Goal: Check status: Check status

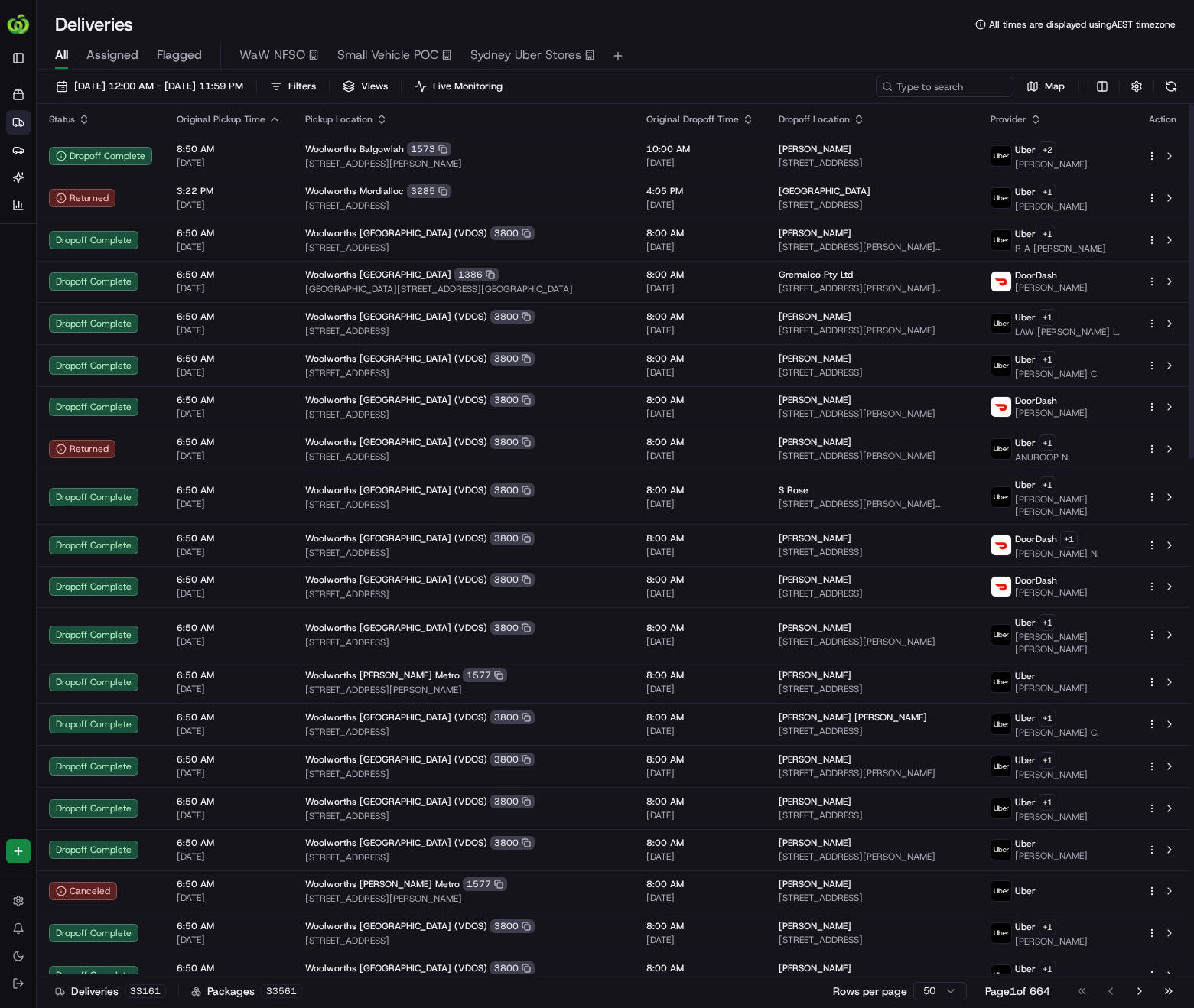
click at [966, 82] on input at bounding box center [944, 87] width 138 height 22
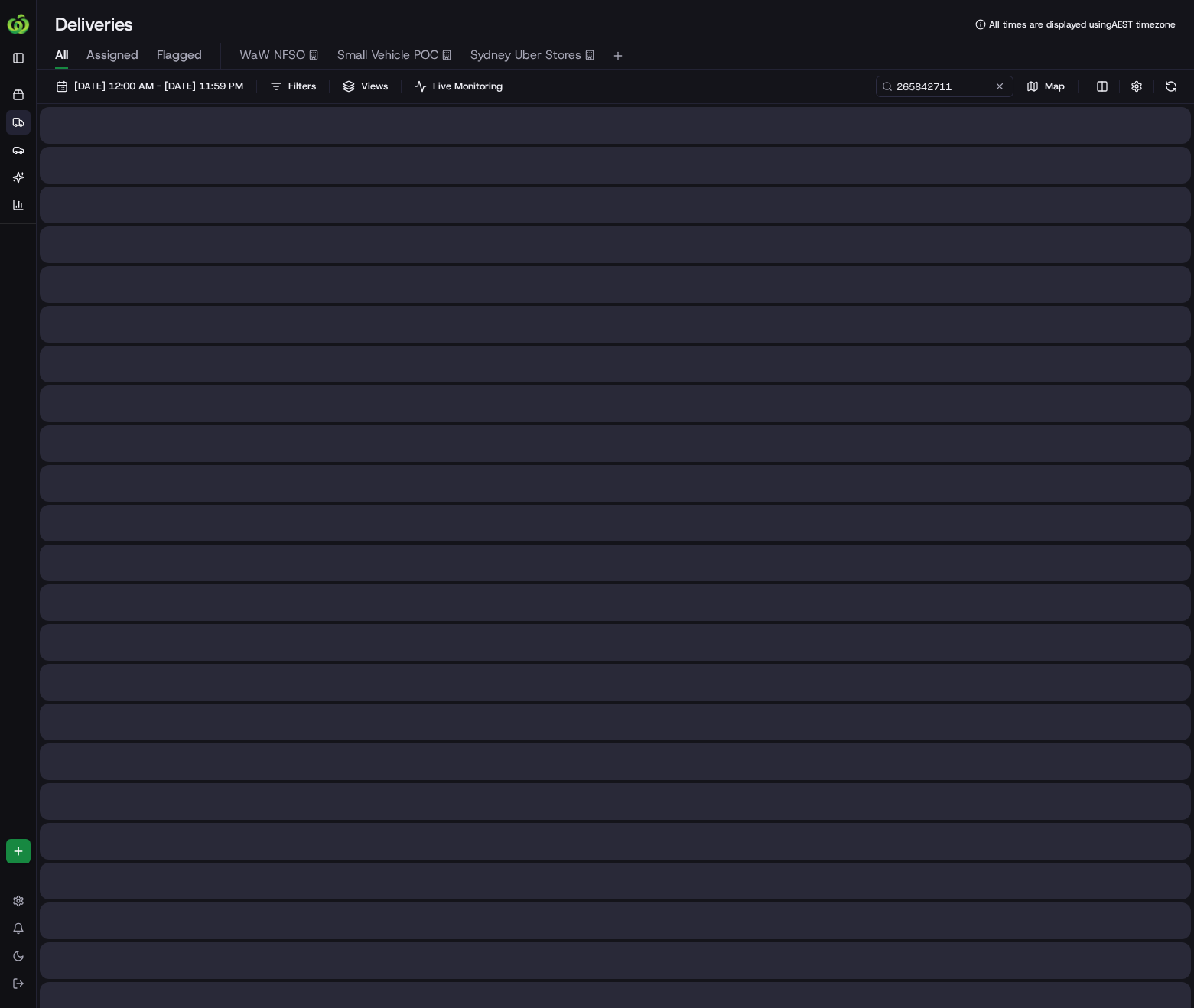
type input "265842711"
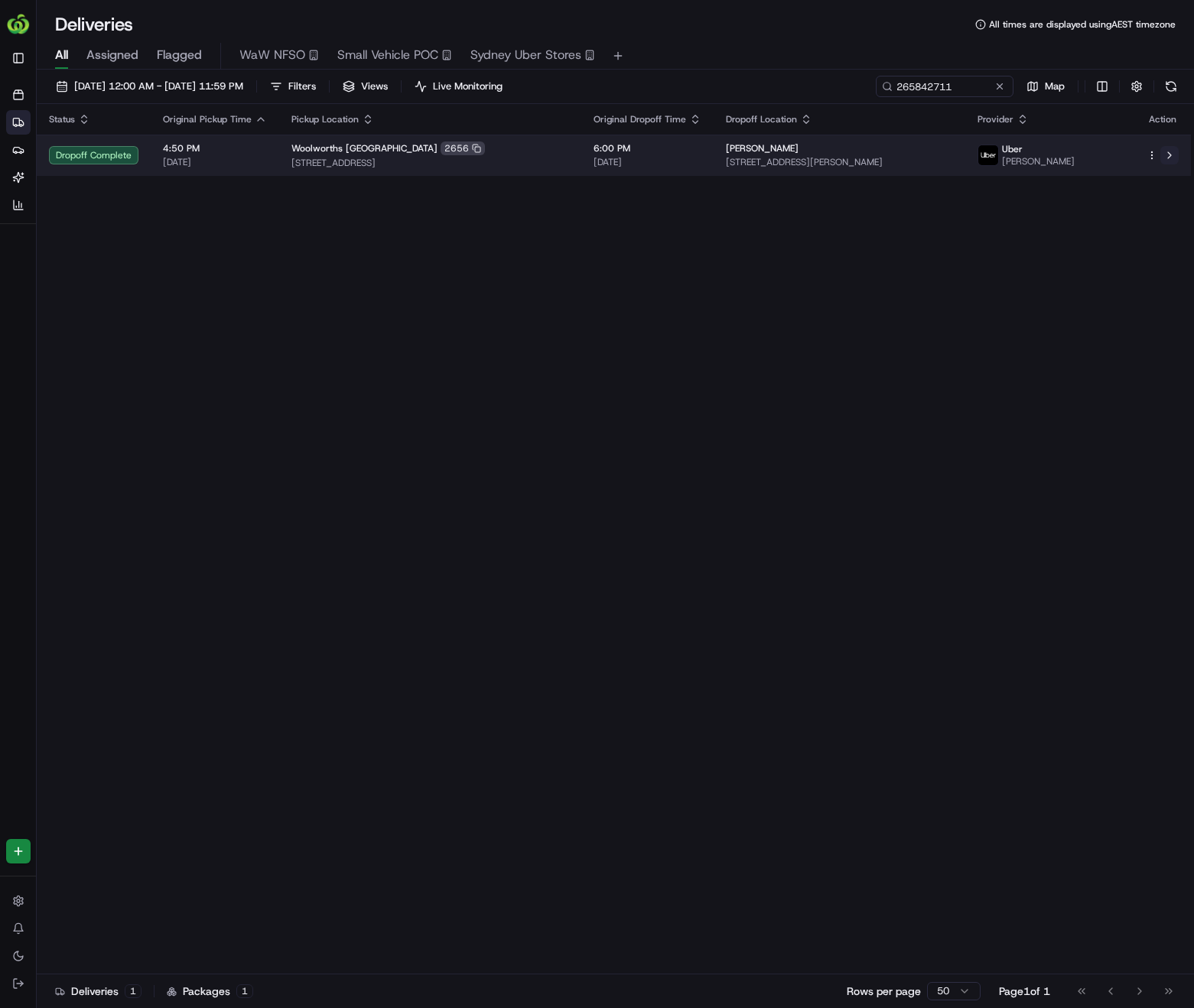
click at [1170, 157] on button at bounding box center [1169, 155] width 18 height 18
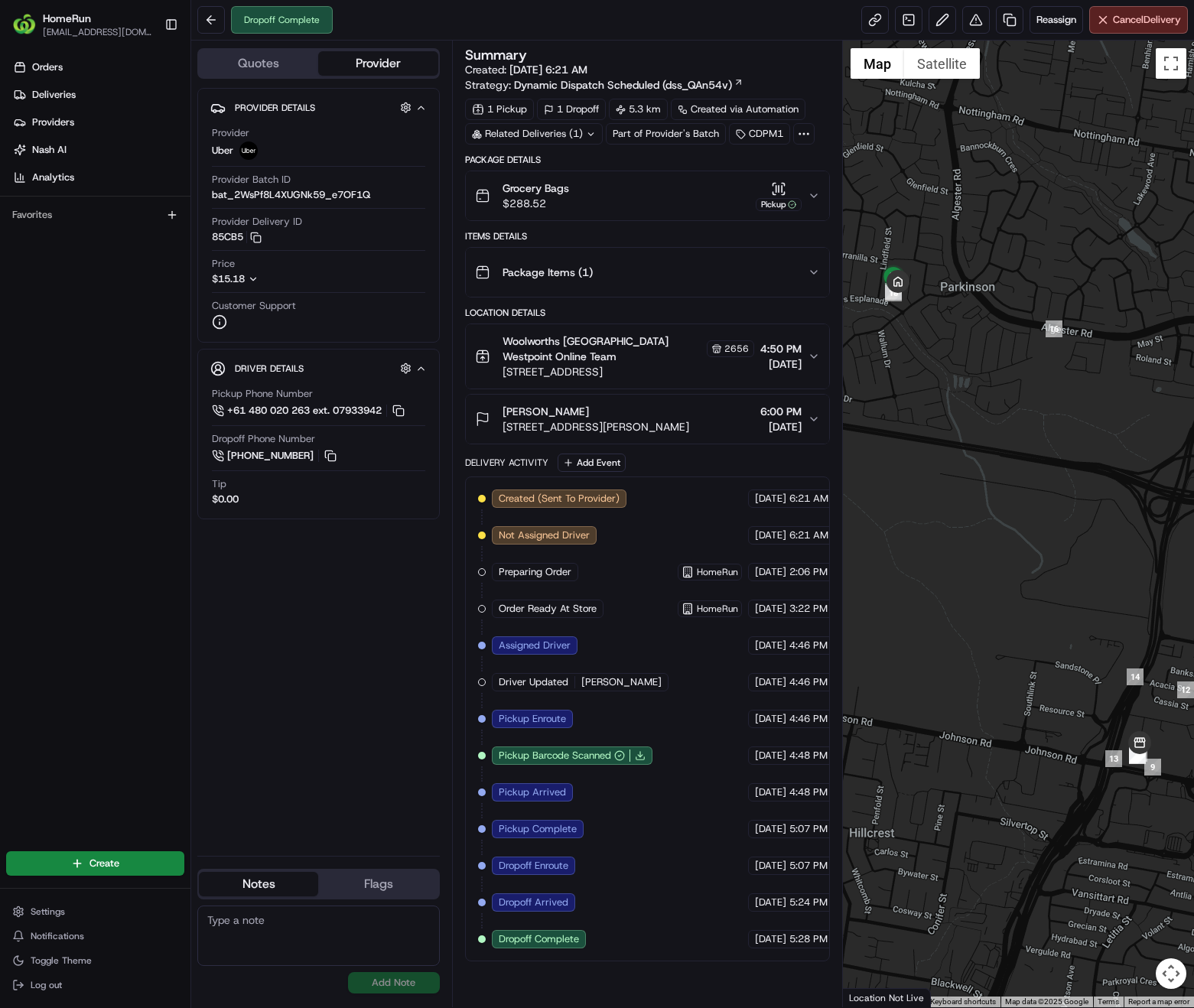
click at [590, 135] on icon at bounding box center [590, 133] width 10 height 10
click at [562, 194] on span "265937441" at bounding box center [552, 195] width 55 height 14
click at [703, 254] on button "Package Items ( 1 )" at bounding box center [647, 272] width 363 height 49
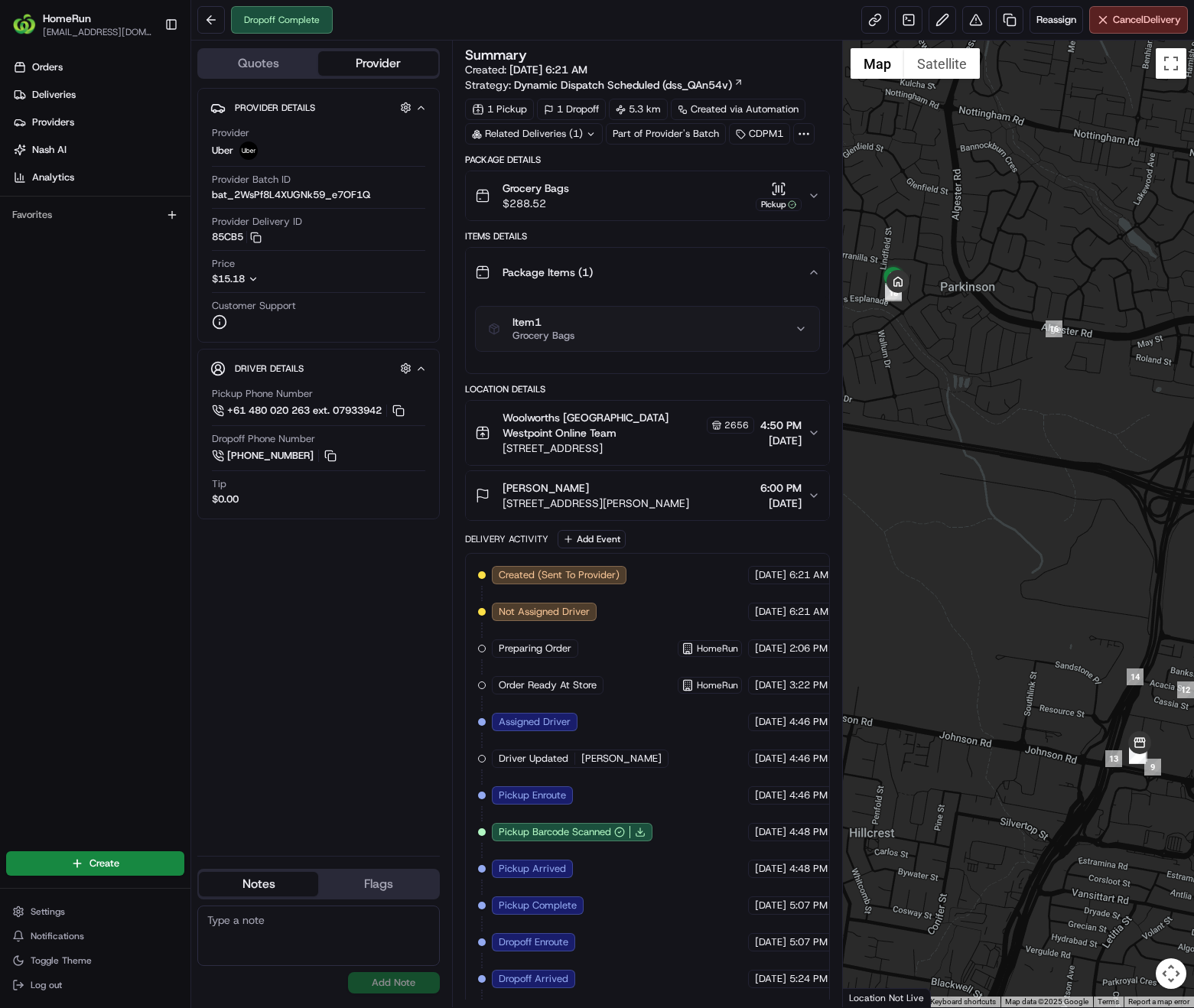
click at [703, 254] on button "Package Items ( 1 )" at bounding box center [647, 272] width 363 height 49
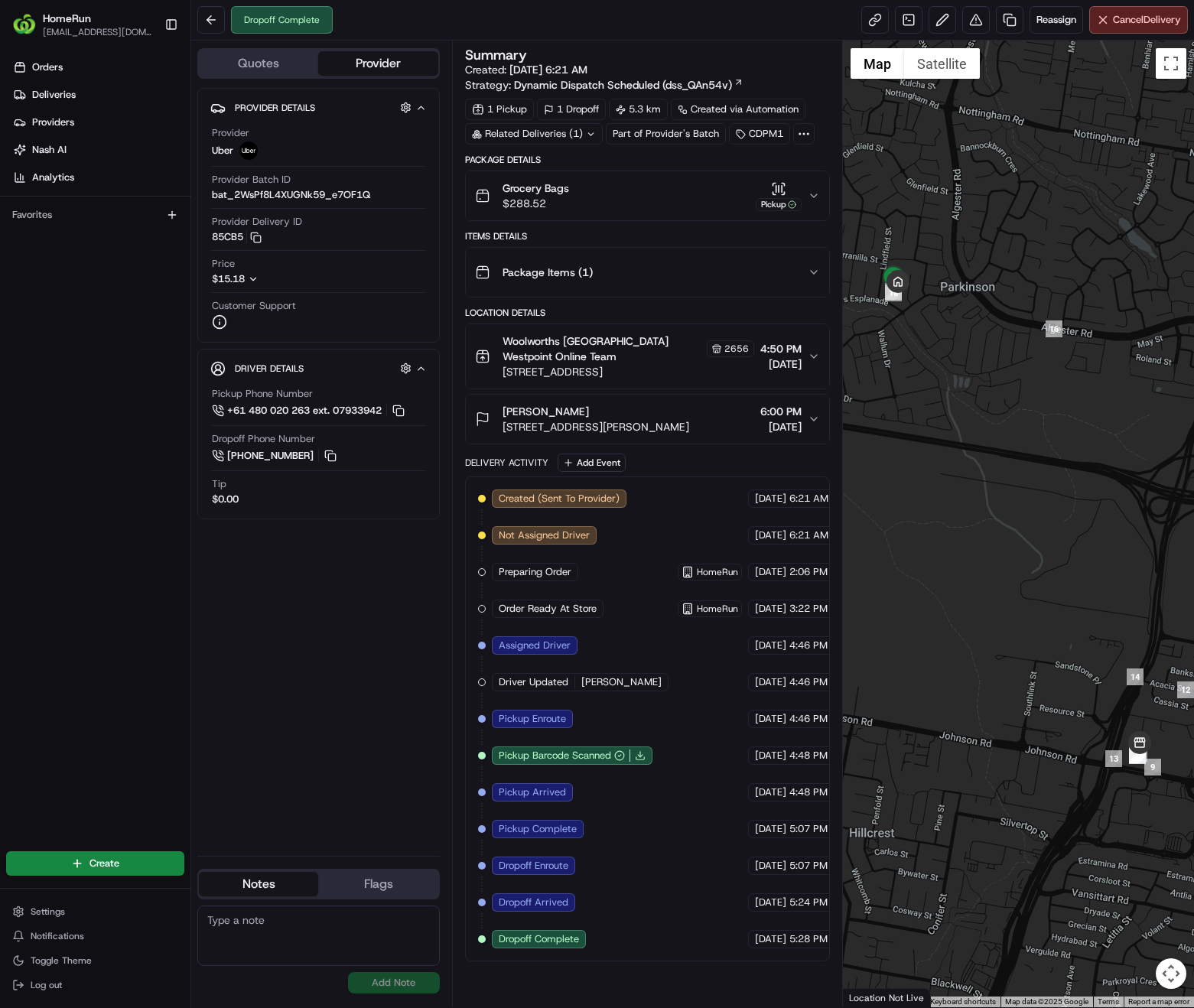
click at [109, 460] on div "Orders Deliveries Providers Nash AI Analytics Favorites" at bounding box center [95, 443] width 190 height 787
click at [0, 491] on div "Orders Deliveries Providers Nash AI Analytics Favorites" at bounding box center [95, 443] width 190 height 787
click at [61, 485] on div "Orders Deliveries Providers Nash AI Analytics Favorites" at bounding box center [95, 443] width 190 height 787
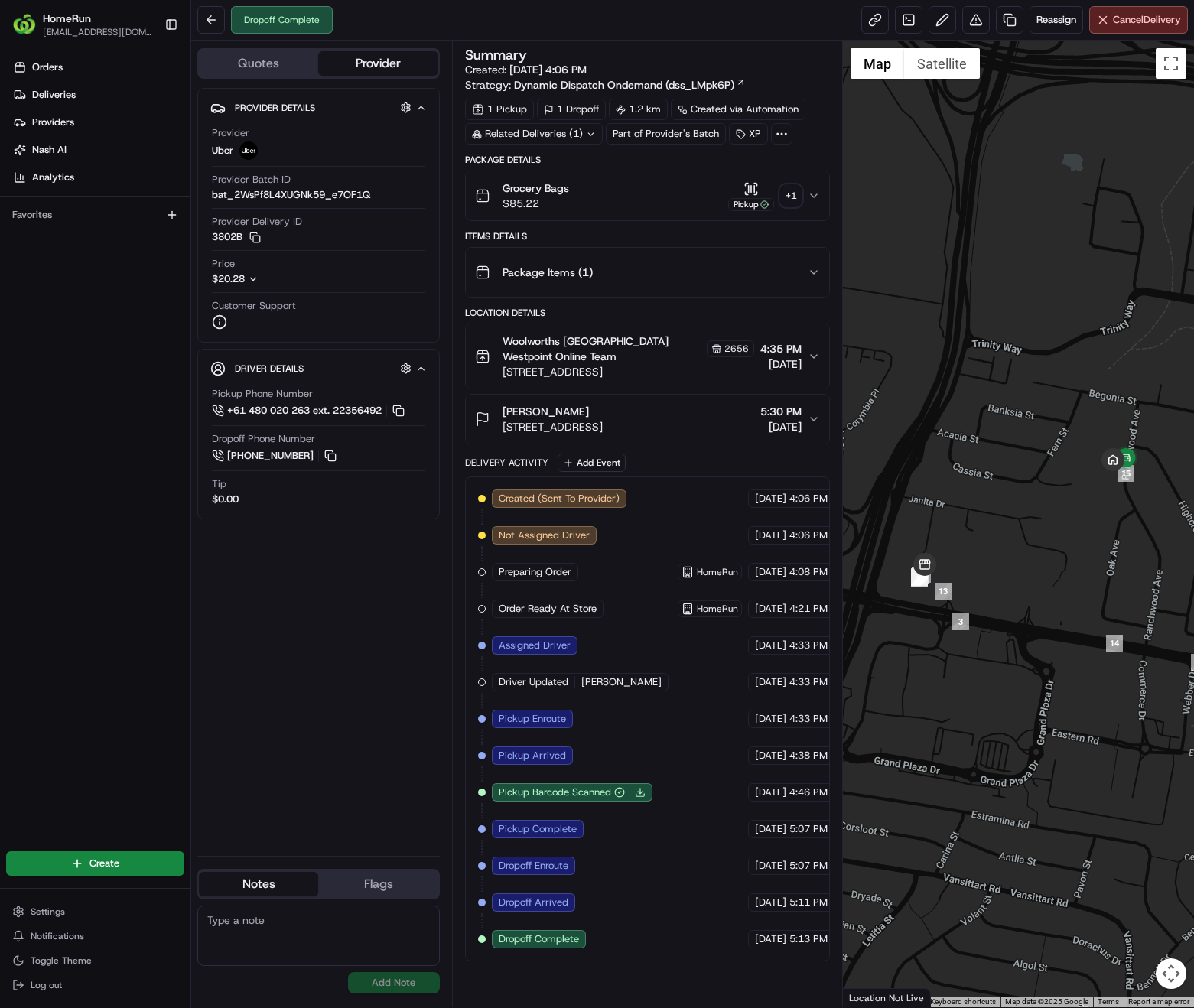
click at [794, 202] on div "+ 1" at bounding box center [791, 196] width 22 height 22
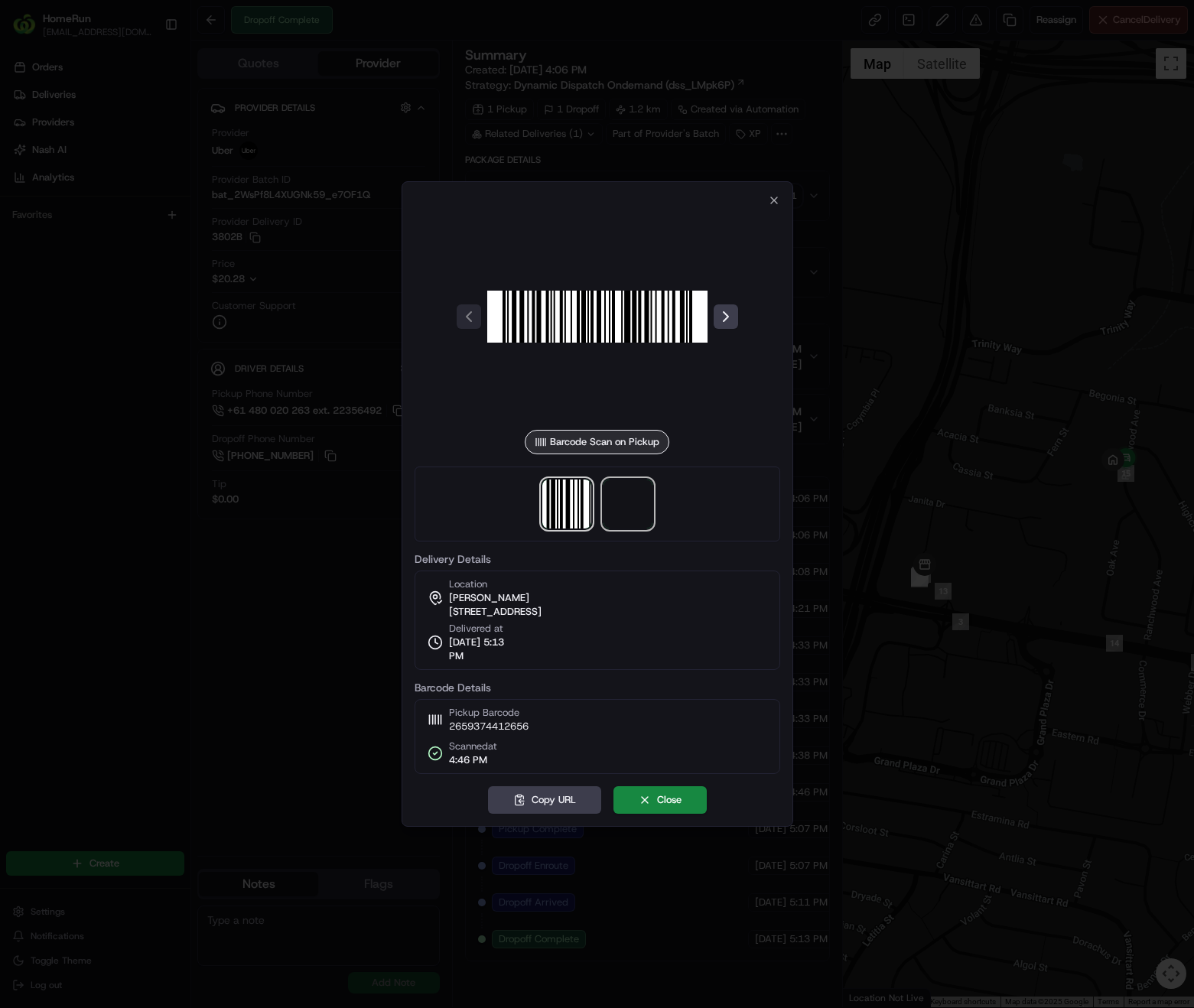
click at [637, 500] on span at bounding box center [627, 504] width 49 height 49
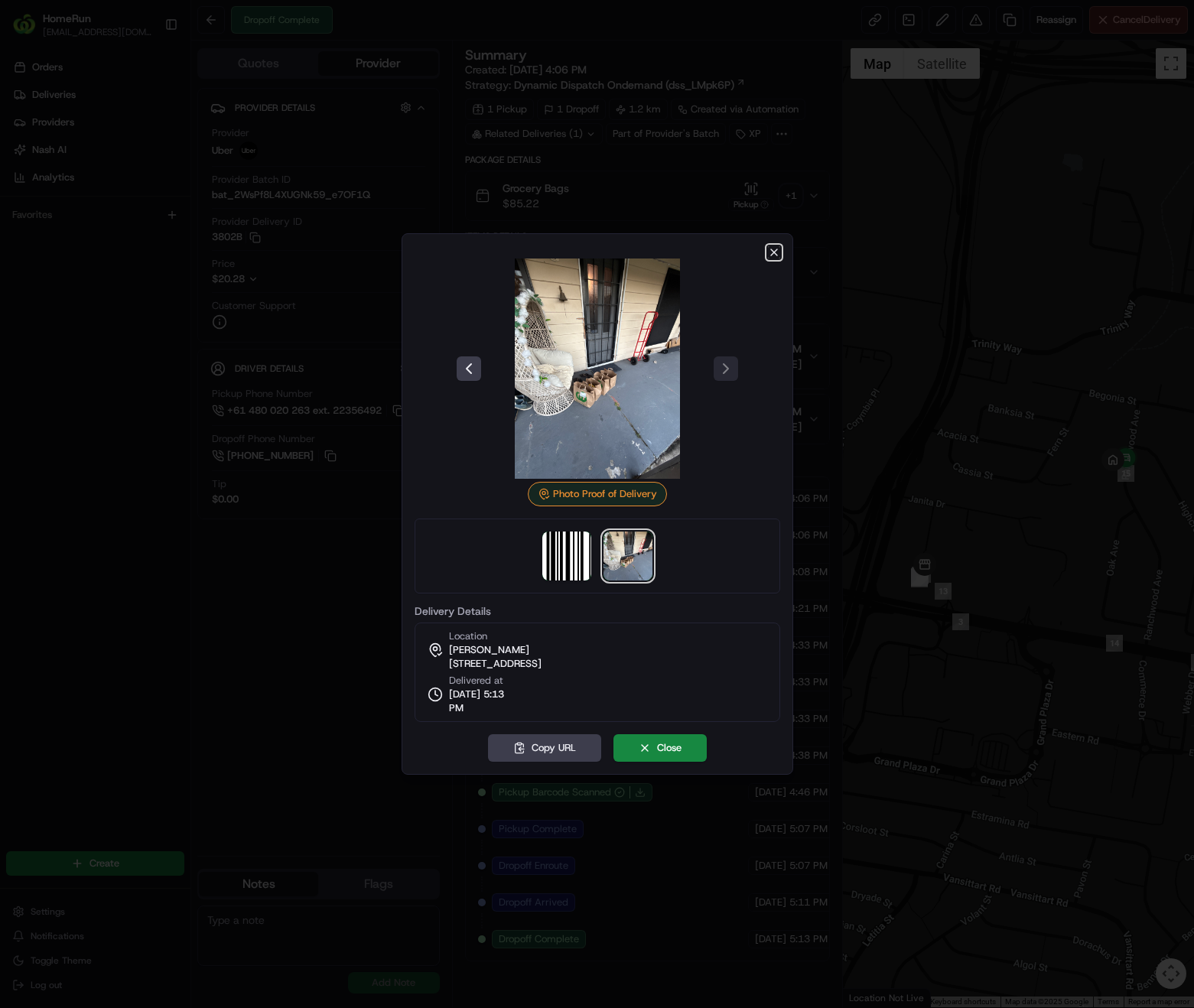
click at [771, 247] on icon "button" at bounding box center [774, 253] width 12 height 12
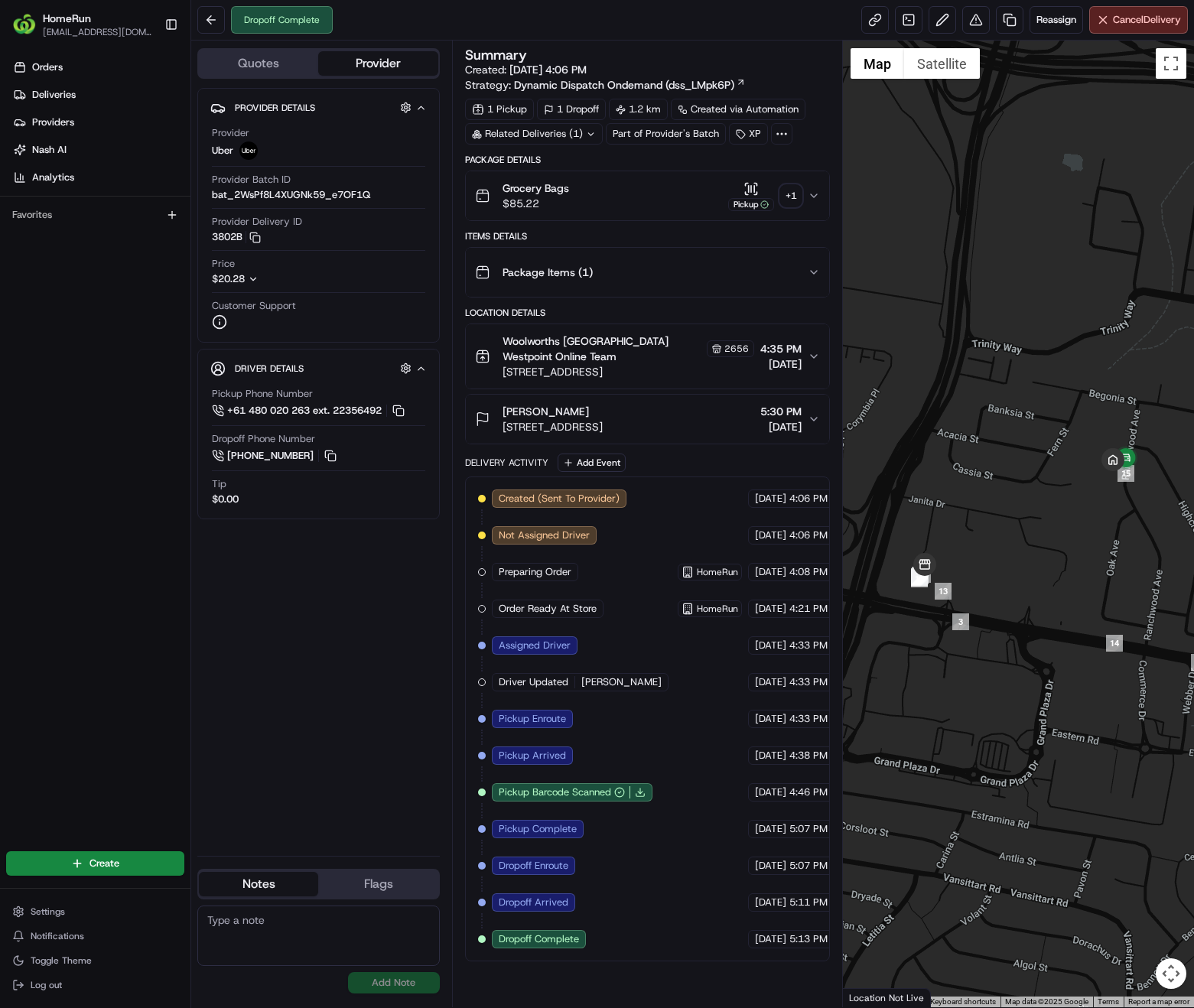
click at [812, 271] on icon "button" at bounding box center [813, 273] width 6 height 3
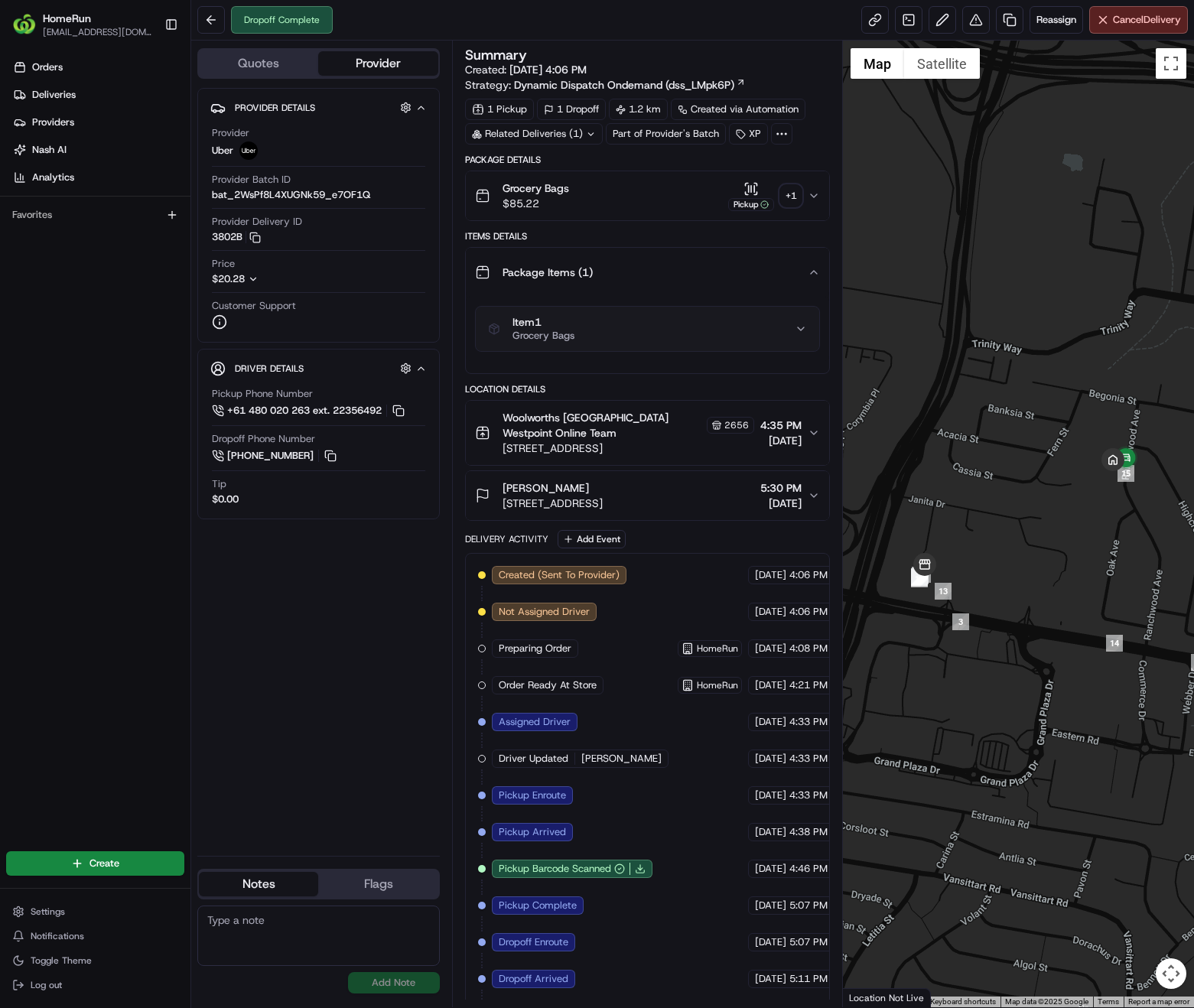
click at [810, 332] on button "Item 1 Grocery Bags" at bounding box center [647, 328] width 343 height 44
